Goal: Task Accomplishment & Management: Manage account settings

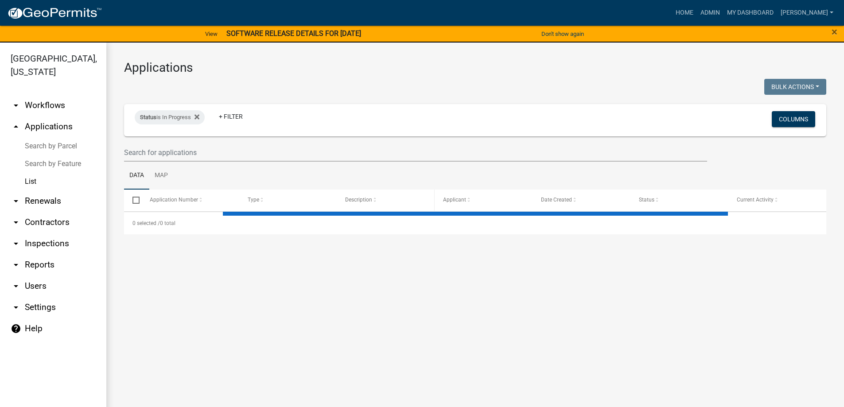
select select "3: 100"
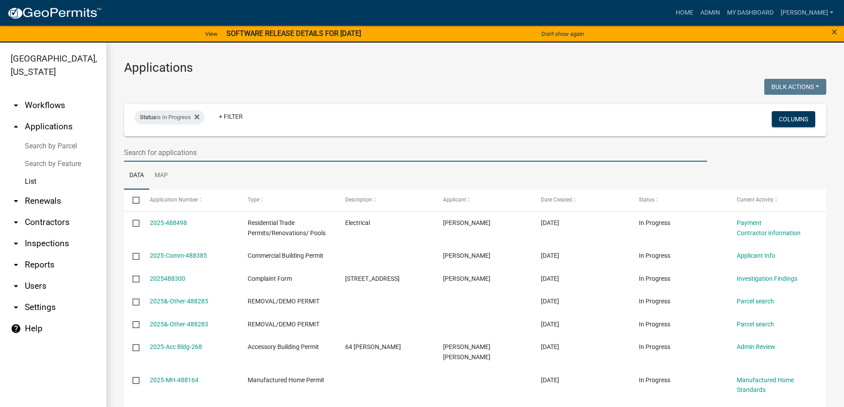
click at [163, 151] on input "text" at bounding box center [415, 153] width 583 height 18
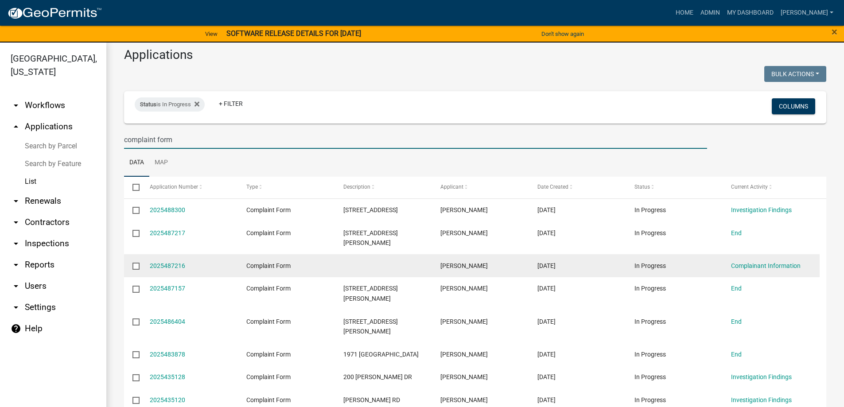
scroll to position [20, 0]
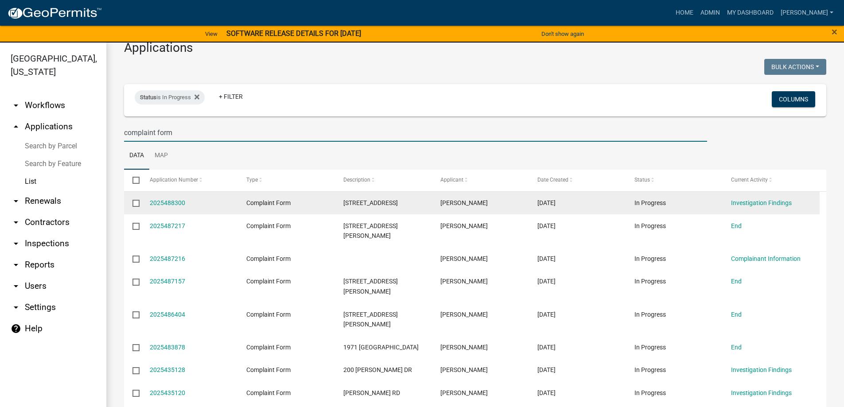
type input "complaint form"
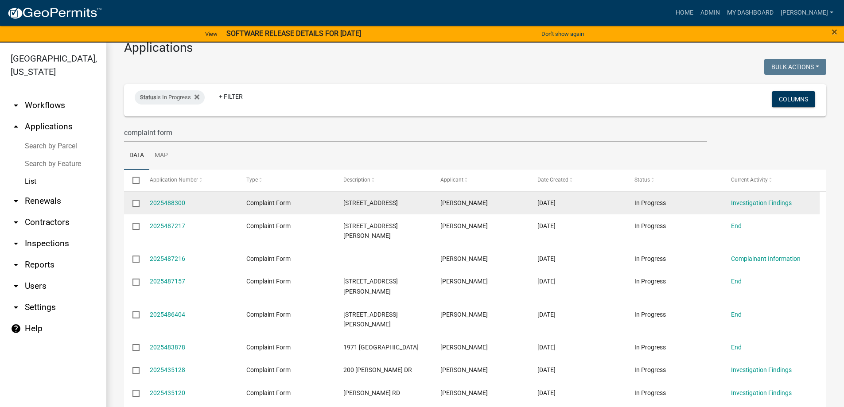
drag, startPoint x: 346, startPoint y: 202, endPoint x: 423, endPoint y: 200, distance: 77.6
click at [423, 200] on div "[STREET_ADDRESS]" at bounding box center [384, 203] width 80 height 10
drag, startPoint x: 421, startPoint y: 202, endPoint x: 326, endPoint y: 203, distance: 94.9
click at [326, 203] on div "2025488300 Complaint Form 692 WELLINGTON DR [PERSON_NAME] [DATE] In Progress In…" at bounding box center [472, 203] width 696 height 23
